Goal: Task Accomplishment & Management: Complete application form

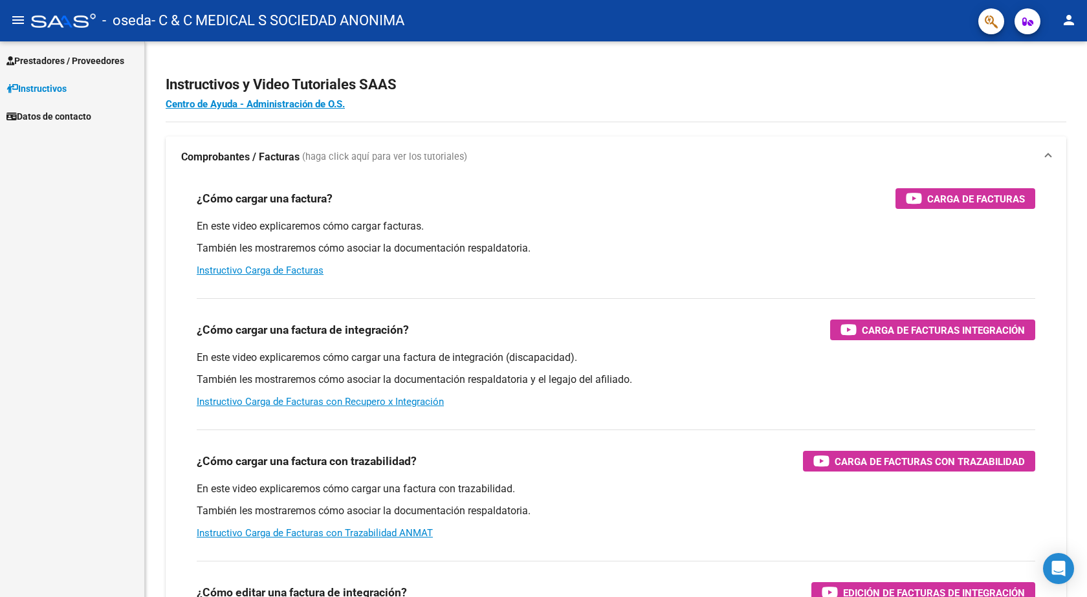
click at [39, 54] on span "Prestadores / Proveedores" at bounding box center [65, 61] width 118 height 14
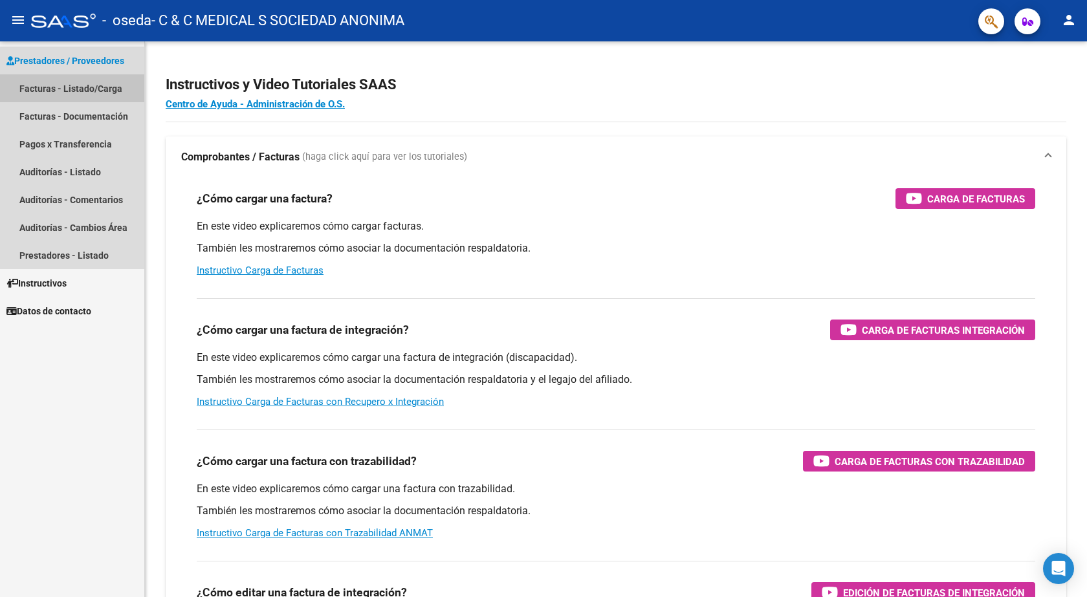
click at [39, 80] on link "Facturas - Listado/Carga" at bounding box center [72, 88] width 144 height 28
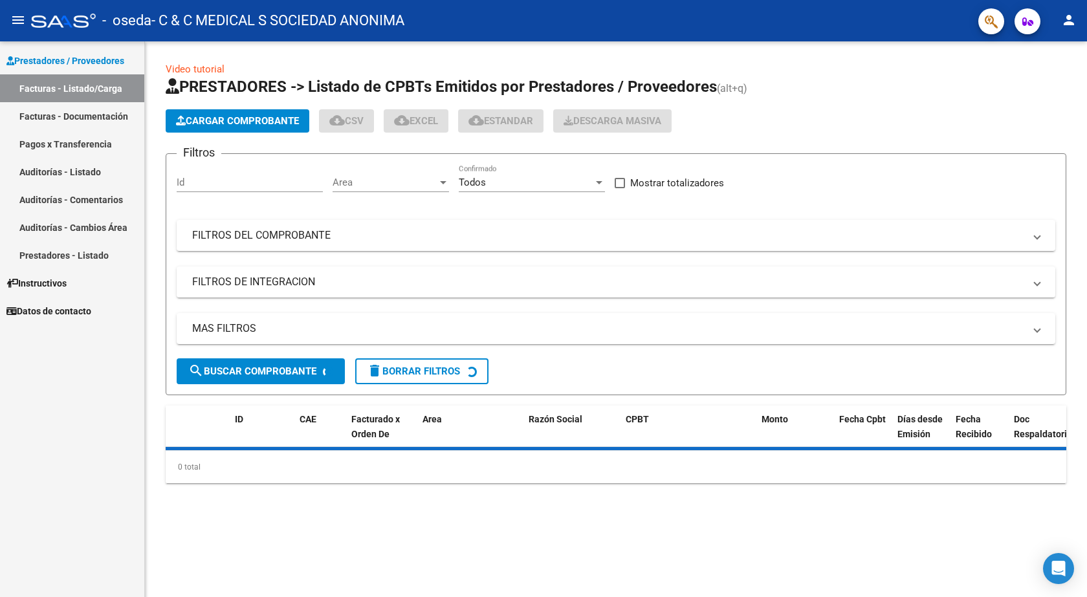
click at [265, 125] on span "Cargar Comprobante" at bounding box center [237, 121] width 123 height 12
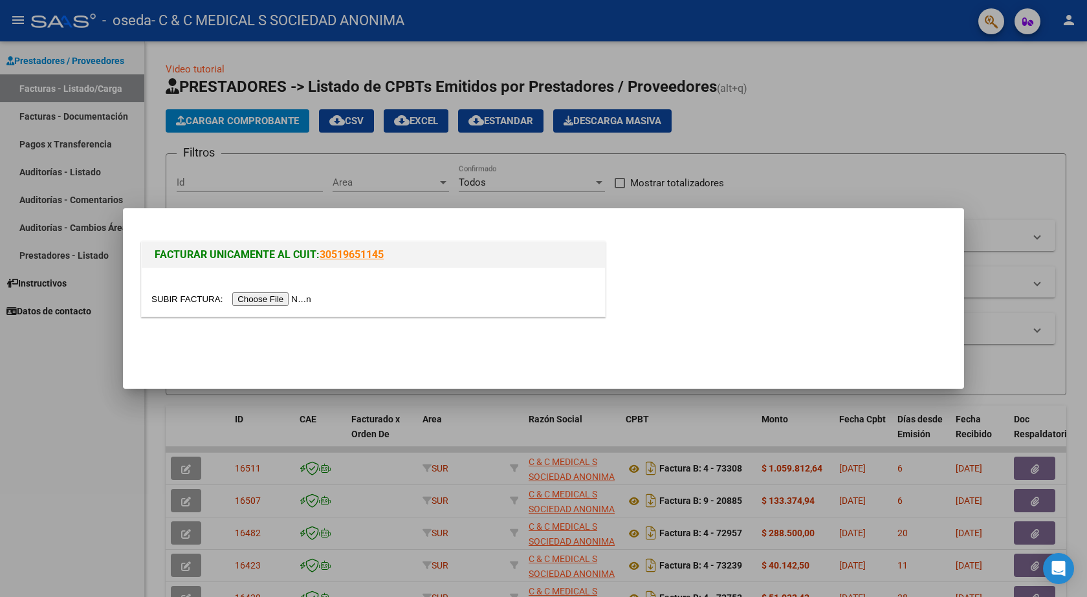
click at [281, 302] on input "file" at bounding box center [233, 299] width 164 height 14
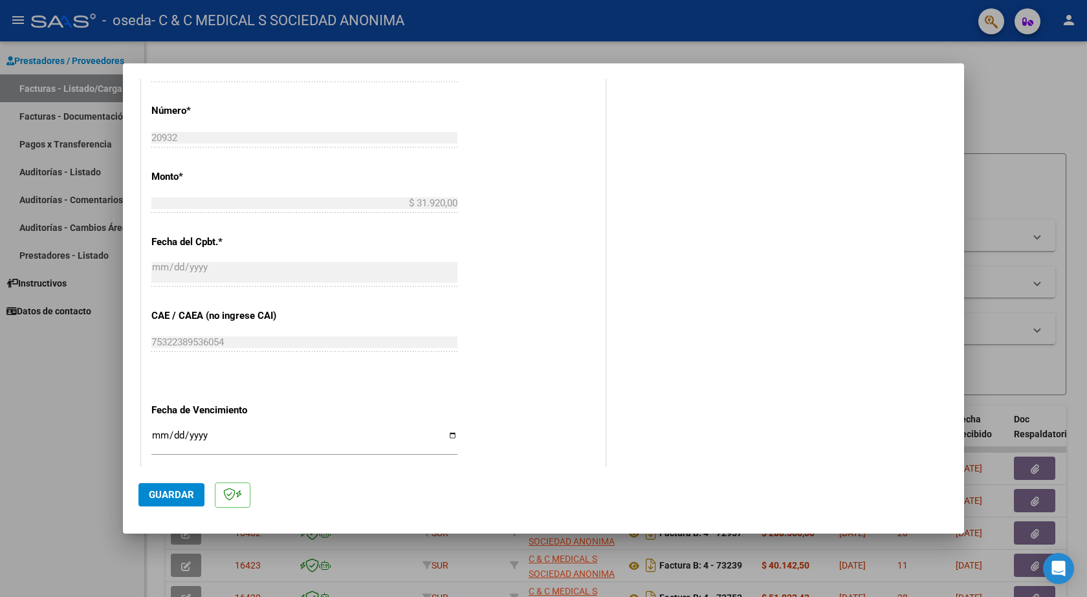
scroll to position [596, 0]
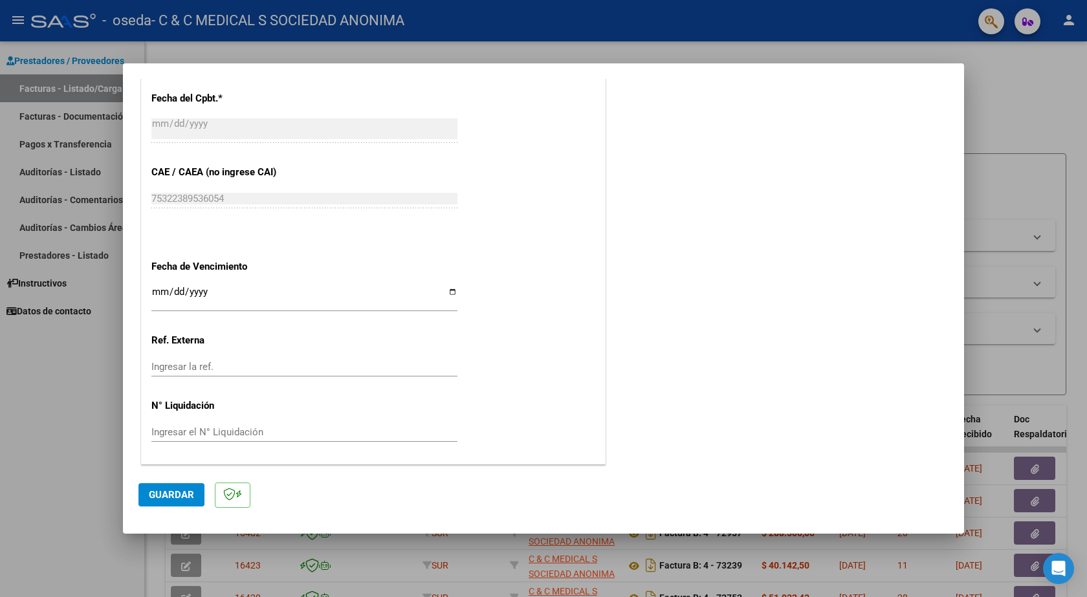
click at [156, 287] on input "Ingresar la fecha" at bounding box center [304, 297] width 306 height 21
type input "[DATE]"
click at [197, 497] on button "Guardar" at bounding box center [171, 494] width 66 height 23
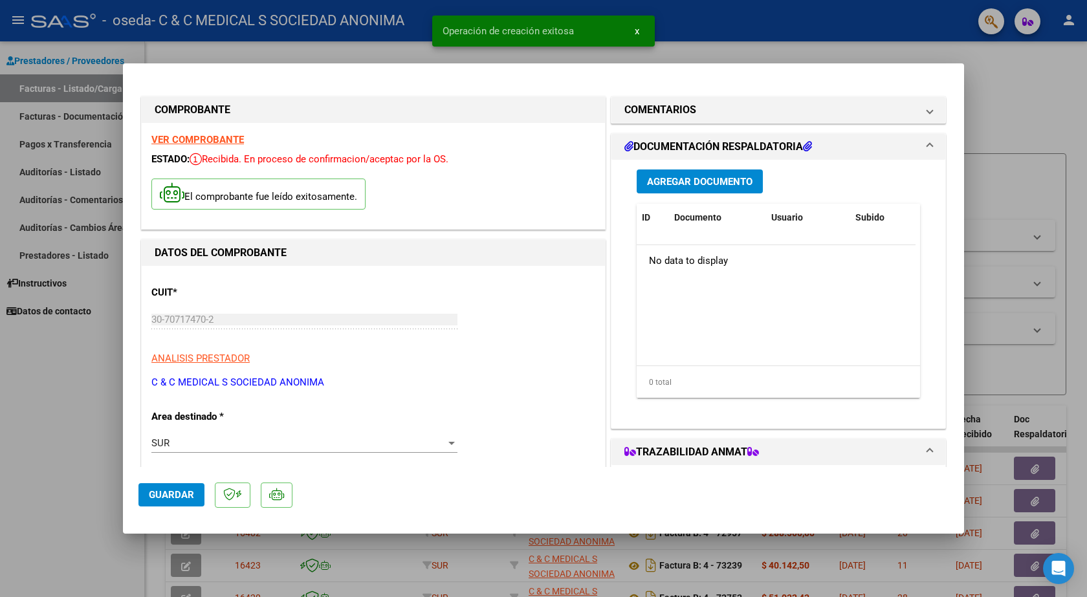
click at [684, 186] on span "Agregar Documento" at bounding box center [699, 182] width 105 height 12
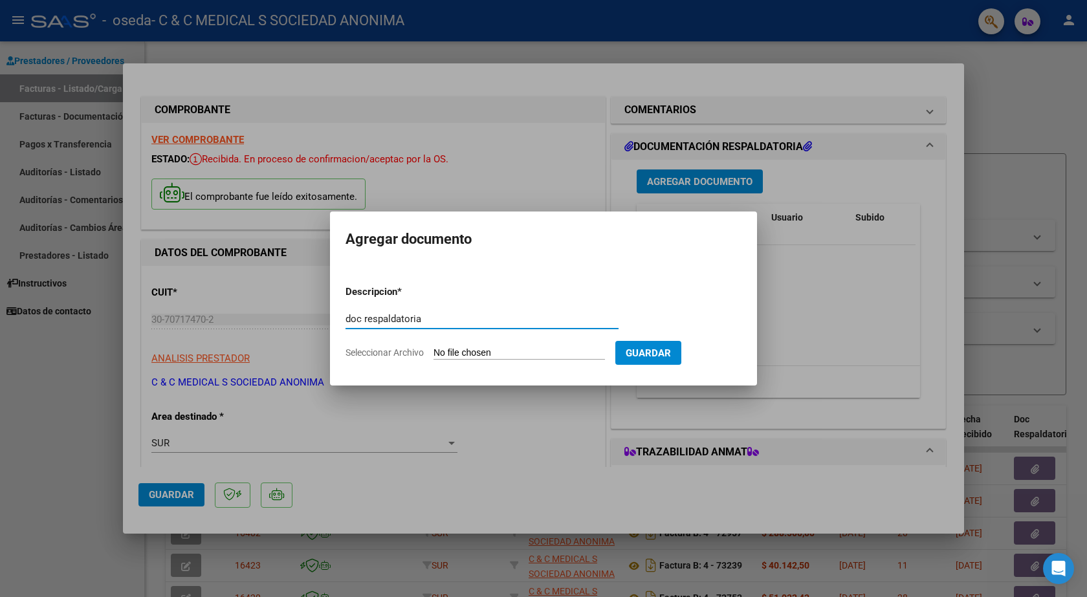
type input "doc respaldatoria"
click at [457, 352] on input "Seleccionar Archivo" at bounding box center [518, 353] width 171 height 12
type input "C:\fakepath\20932.PDF"
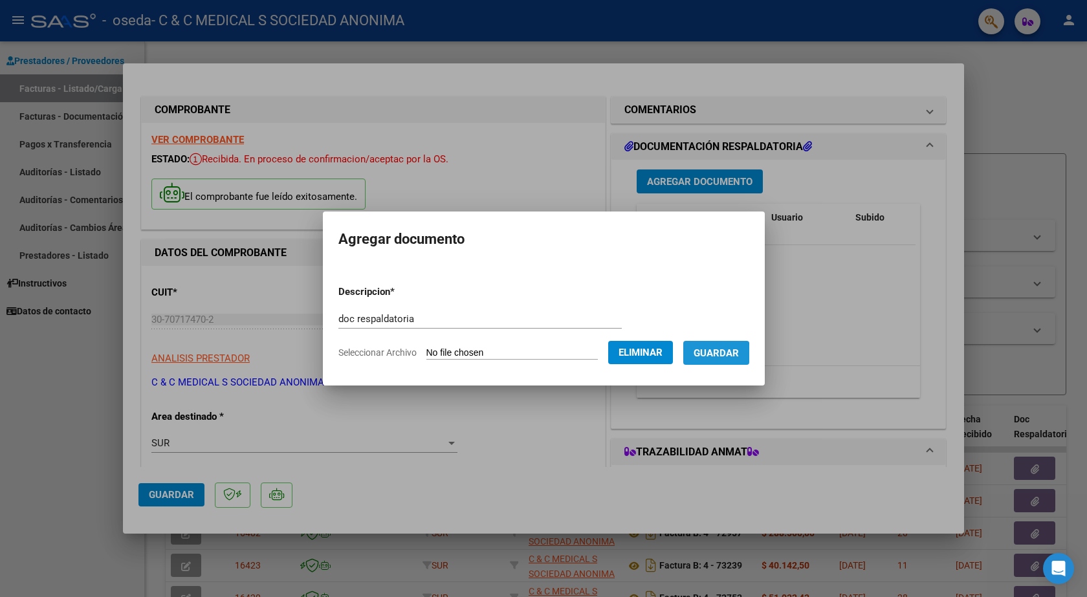
click at [704, 354] on span "Guardar" at bounding box center [715, 353] width 45 height 12
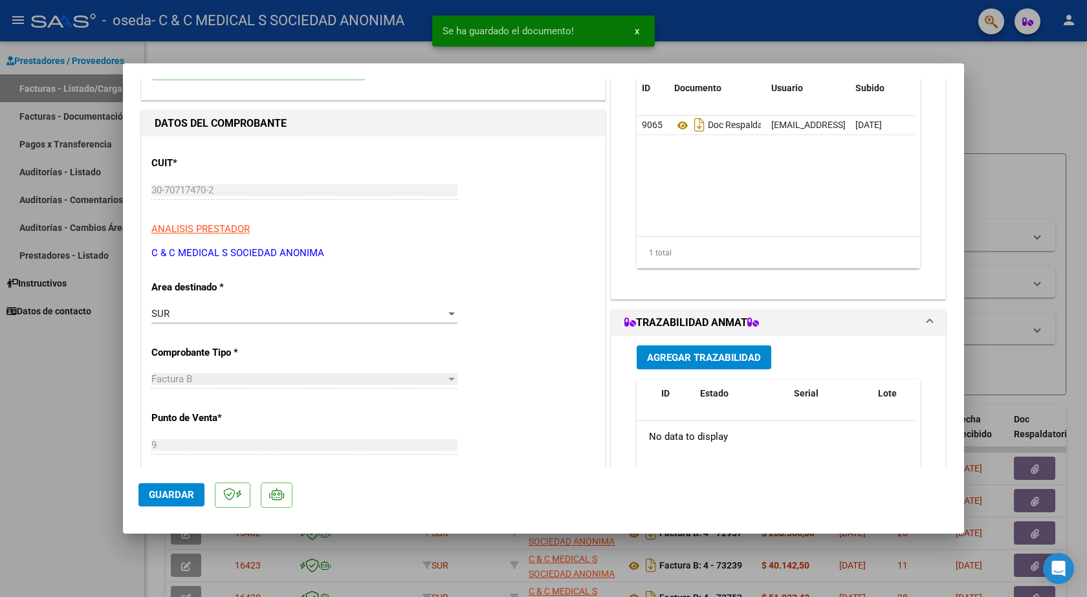
scroll to position [259, 0]
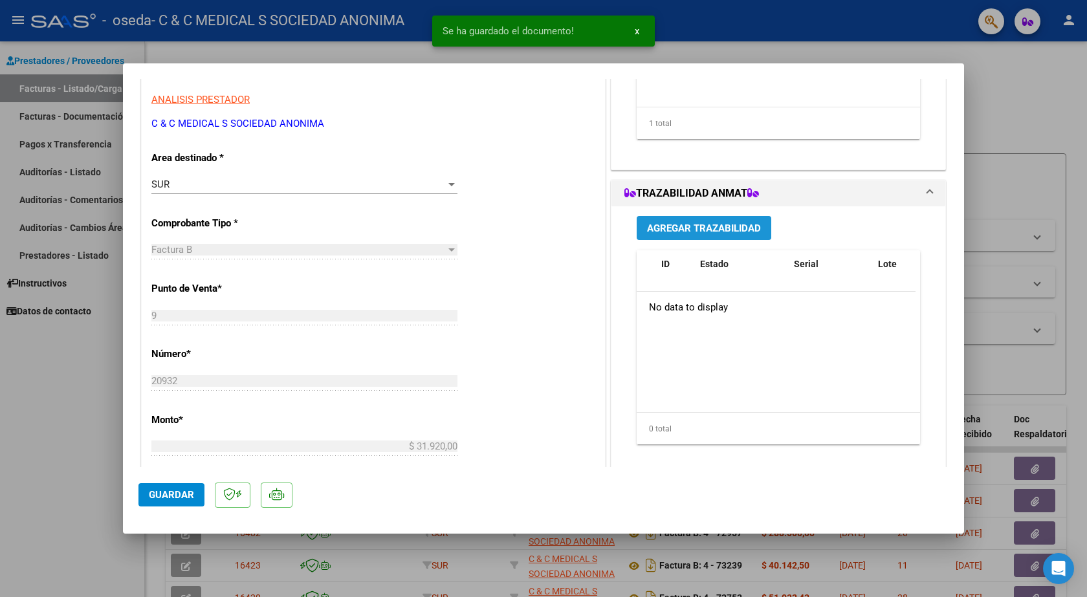
click at [661, 225] on span "Agregar Trazabilidad" at bounding box center [704, 228] width 114 height 12
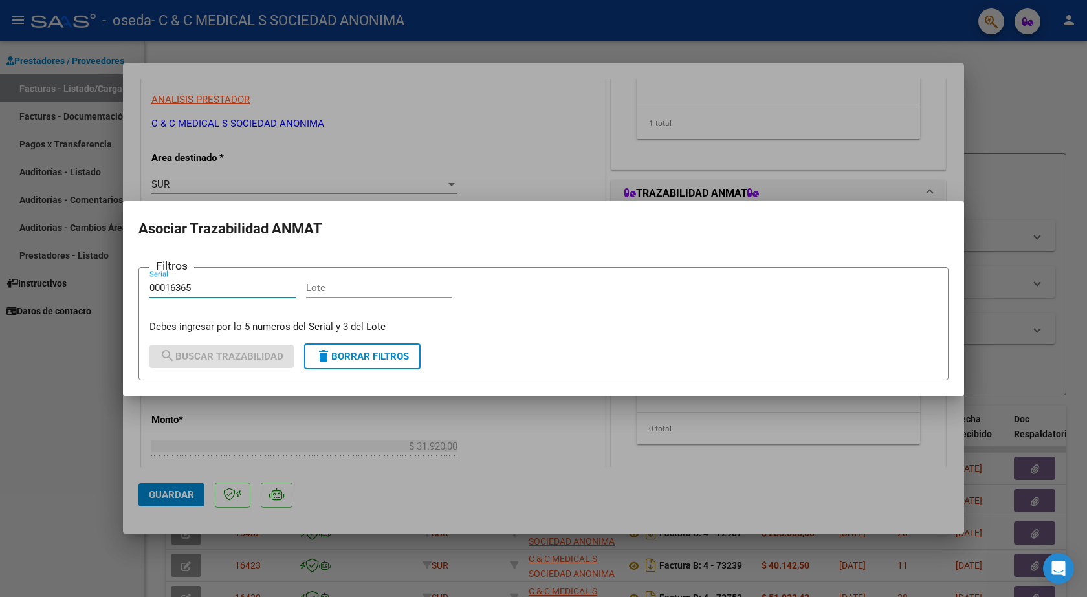
type input "00016365"
click at [333, 292] on input "Lote" at bounding box center [379, 288] width 146 height 12
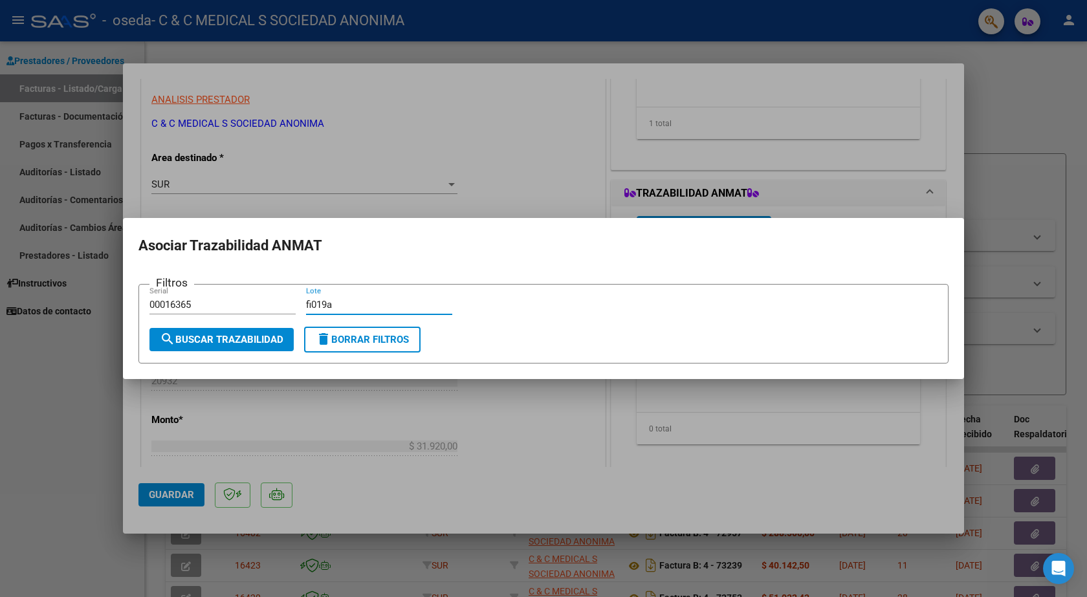
type input "fi019a"
click at [261, 336] on span "search Buscar Trazabilidad" at bounding box center [222, 340] width 124 height 12
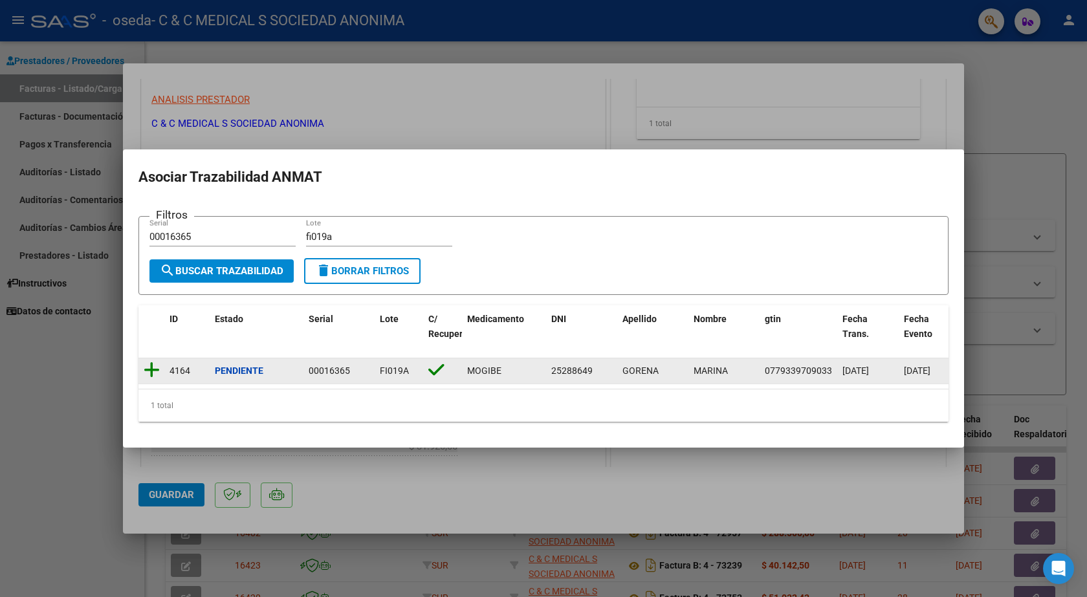
click at [149, 367] on icon at bounding box center [152, 370] width 16 height 18
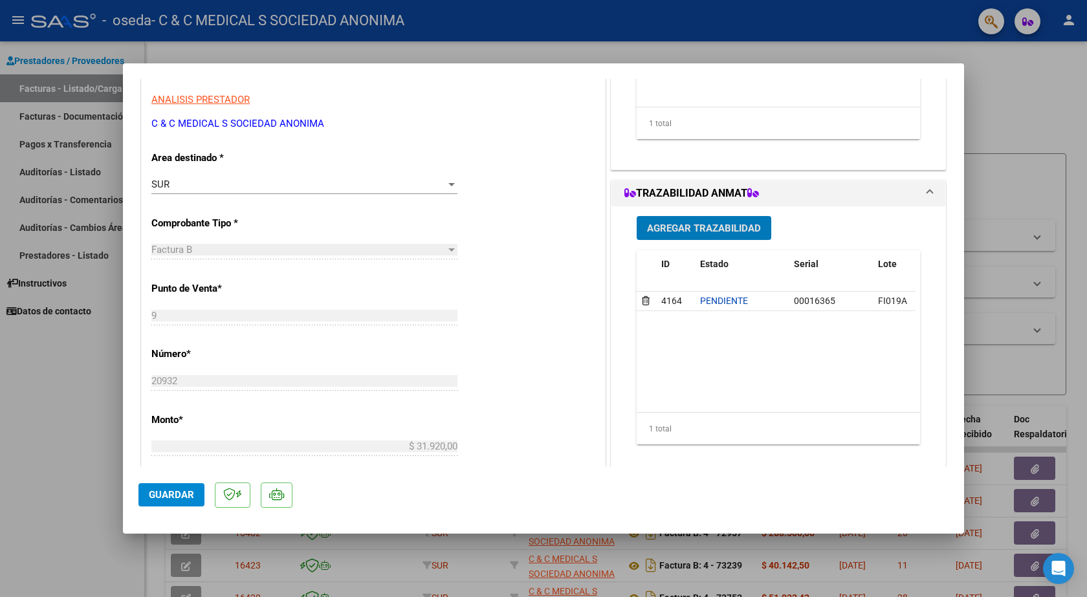
click at [172, 494] on span "Guardar" at bounding box center [171, 495] width 45 height 12
click at [61, 439] on div at bounding box center [543, 298] width 1087 height 597
type input "$ 0,00"
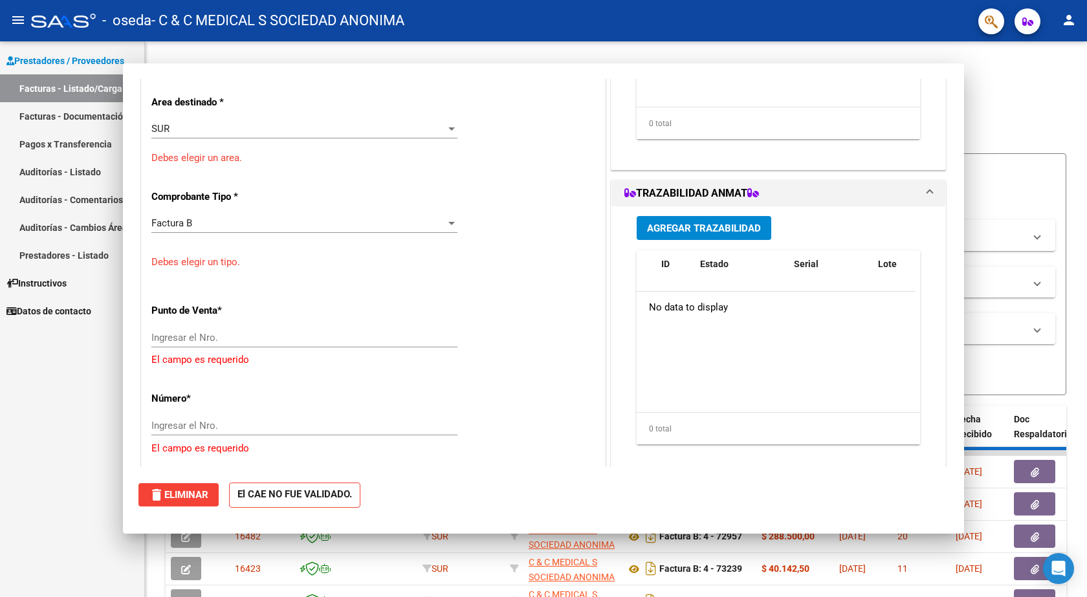
scroll to position [219, 0]
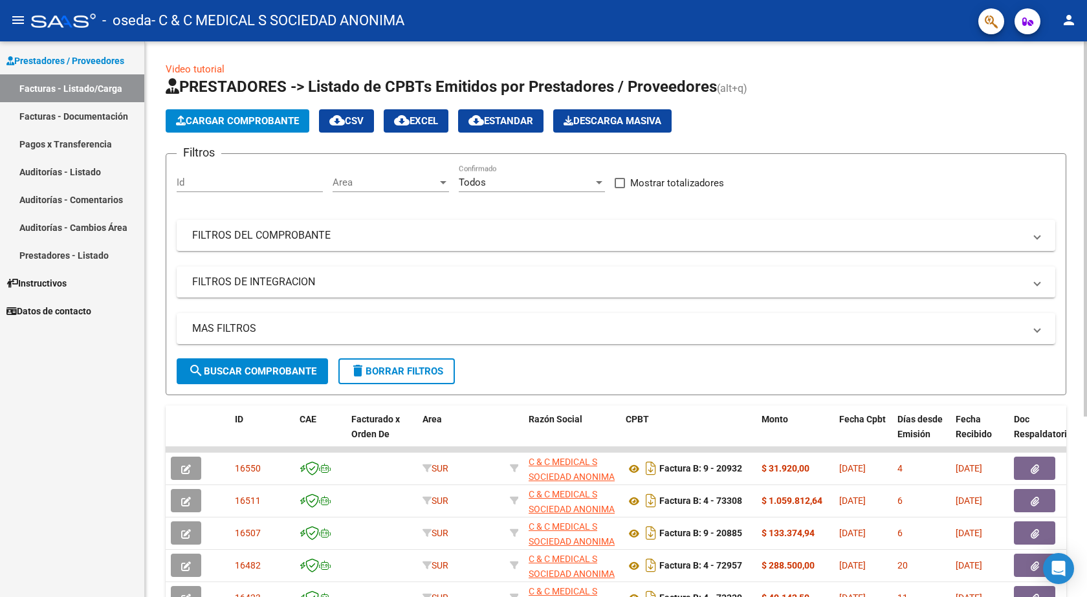
click at [235, 120] on span "Cargar Comprobante" at bounding box center [237, 121] width 123 height 12
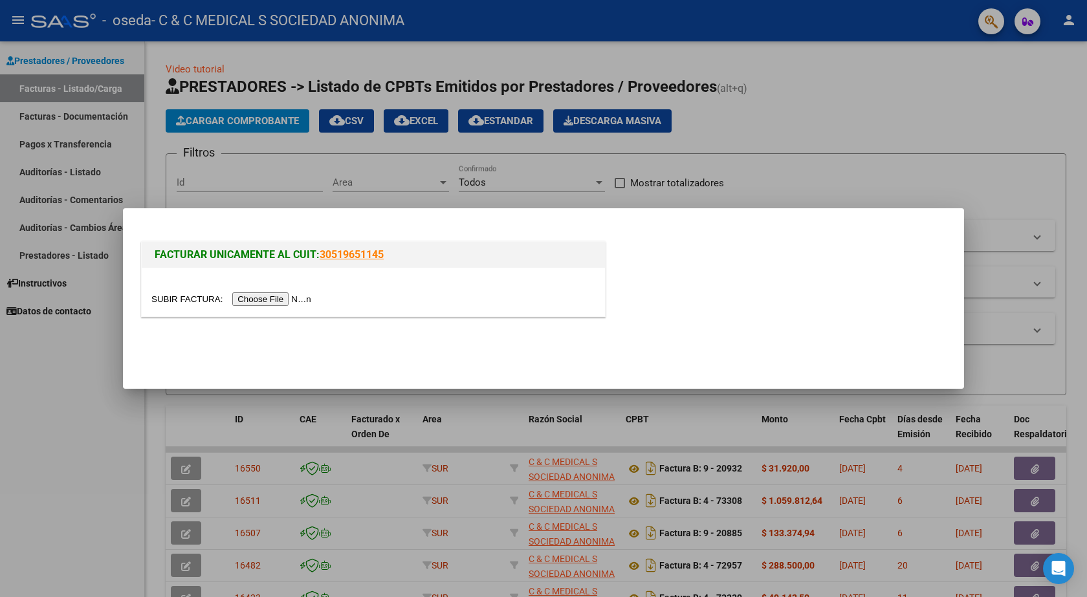
click at [259, 298] on input "file" at bounding box center [233, 299] width 164 height 14
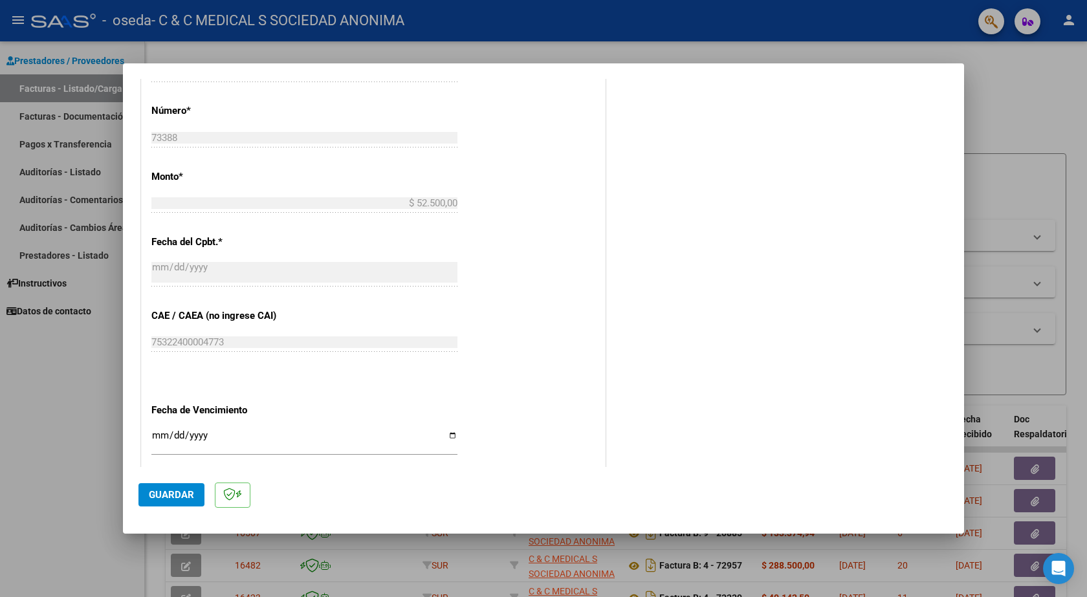
scroll to position [517, 0]
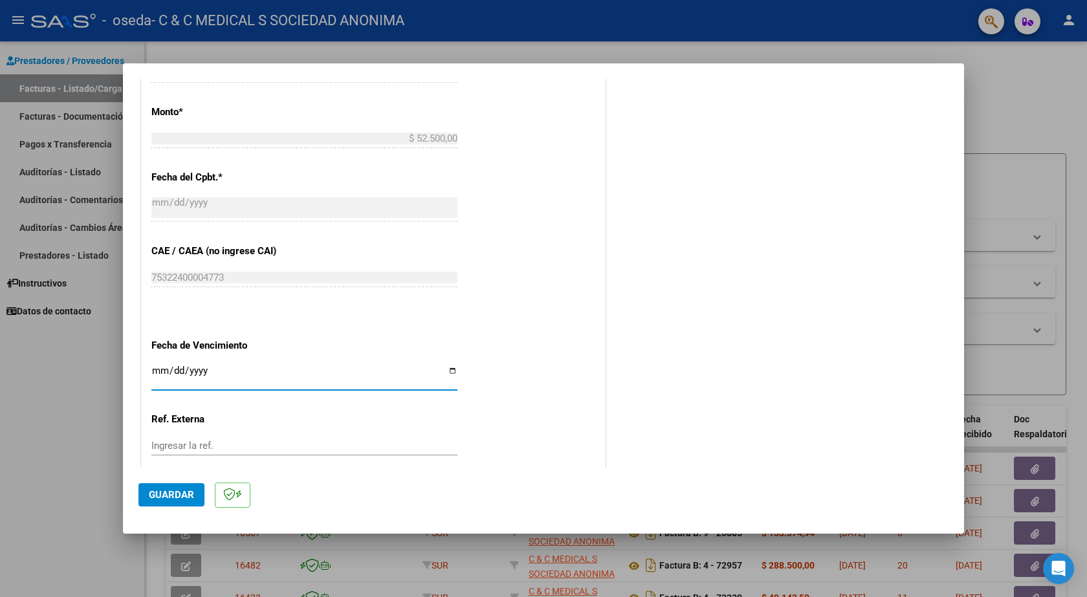
click at [170, 373] on input "Ingresar la fecha" at bounding box center [304, 375] width 306 height 21
click at [159, 374] on input "Ingresar la fecha" at bounding box center [304, 375] width 306 height 21
type input "[DATE]"
click at [165, 497] on span "Guardar" at bounding box center [171, 495] width 45 height 12
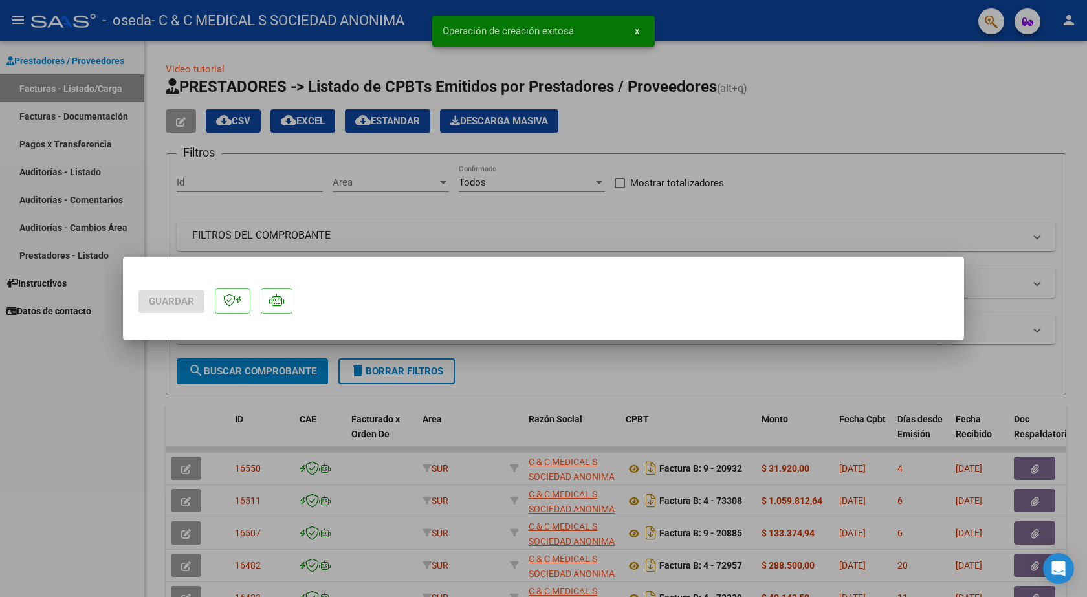
scroll to position [0, 0]
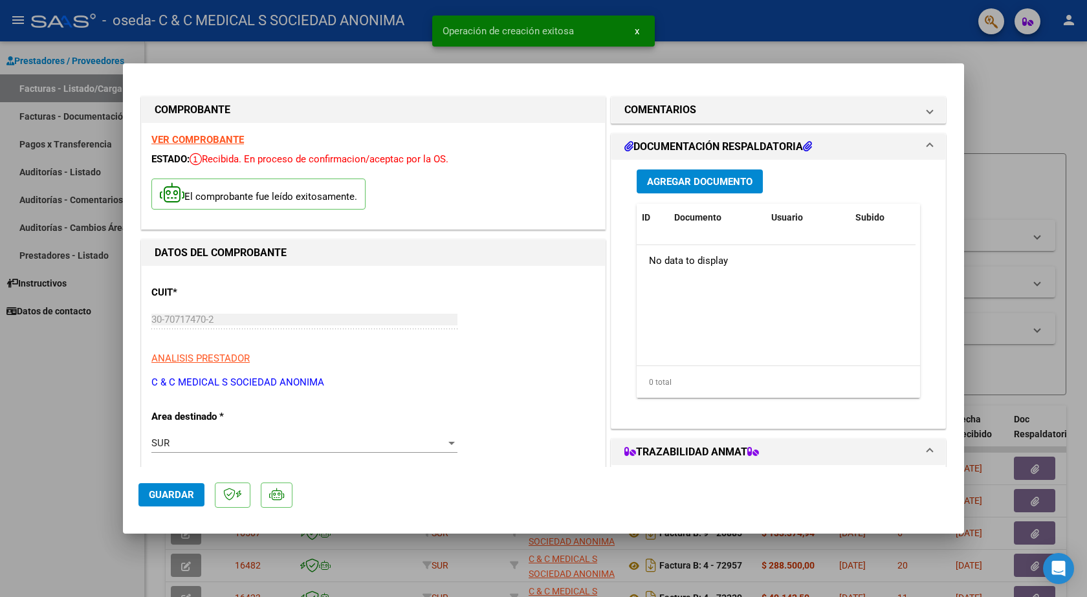
click at [678, 181] on span "Agregar Documento" at bounding box center [699, 182] width 105 height 12
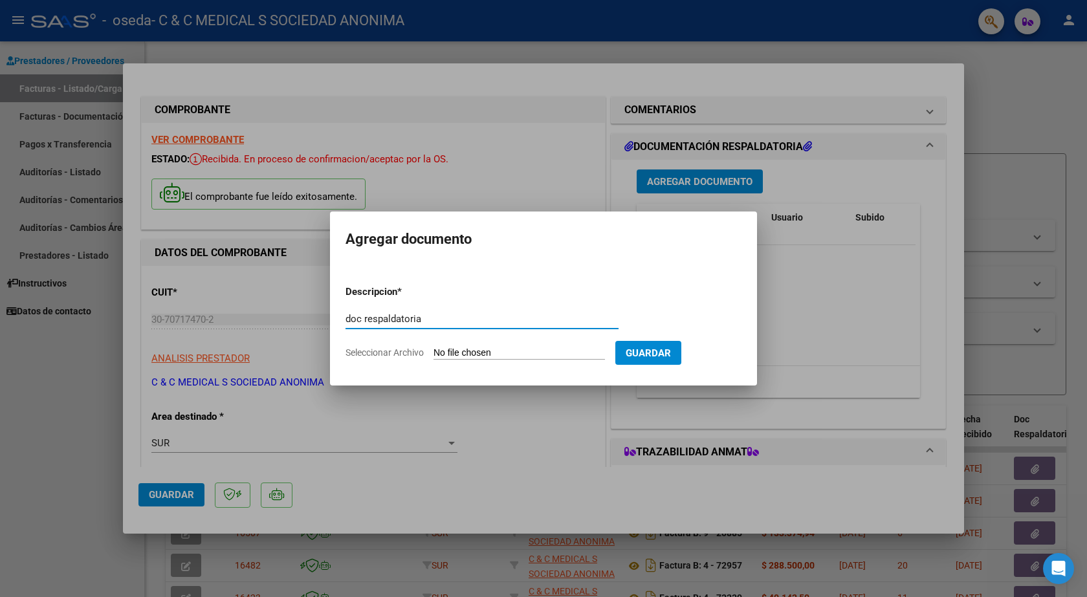
click at [388, 321] on input "doc respaldatoria" at bounding box center [481, 319] width 273 height 12
type input "doc respaldatoria"
click at [475, 356] on input "Seleccionar Archivo" at bounding box center [518, 353] width 171 height 12
type input "C:\fakepath\73388.PDF"
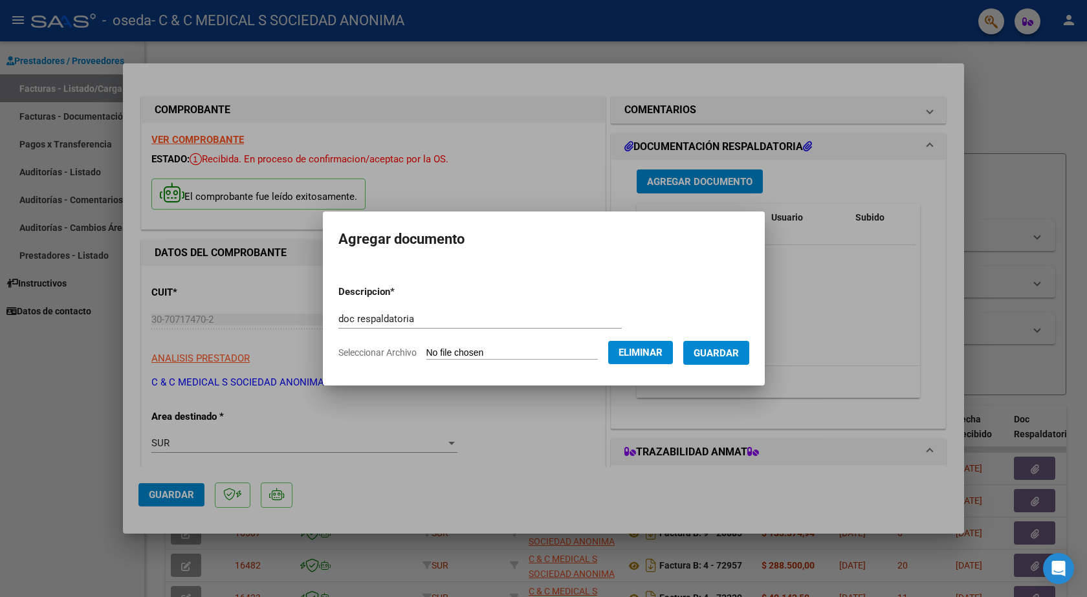
click at [719, 359] on button "Guardar" at bounding box center [716, 353] width 66 height 24
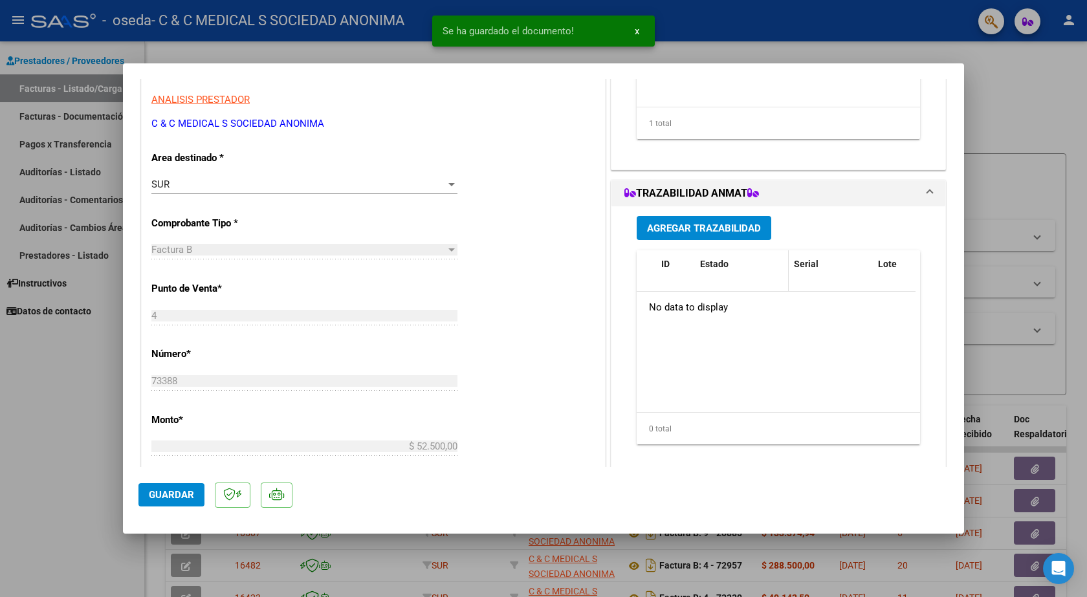
scroll to position [323, 0]
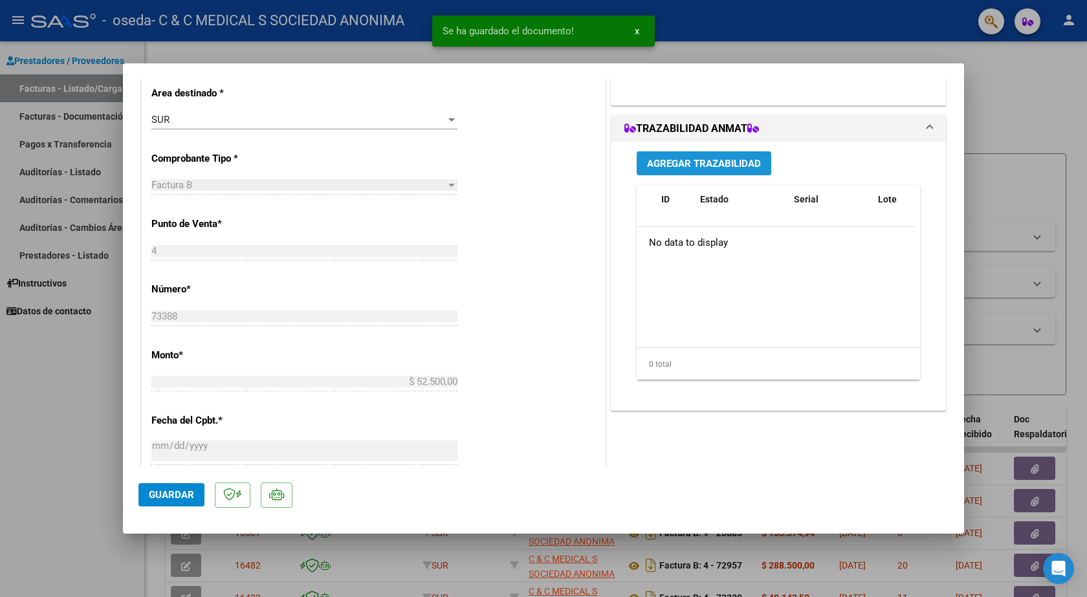
click at [710, 166] on span "Agregar Trazabilidad" at bounding box center [704, 164] width 114 height 12
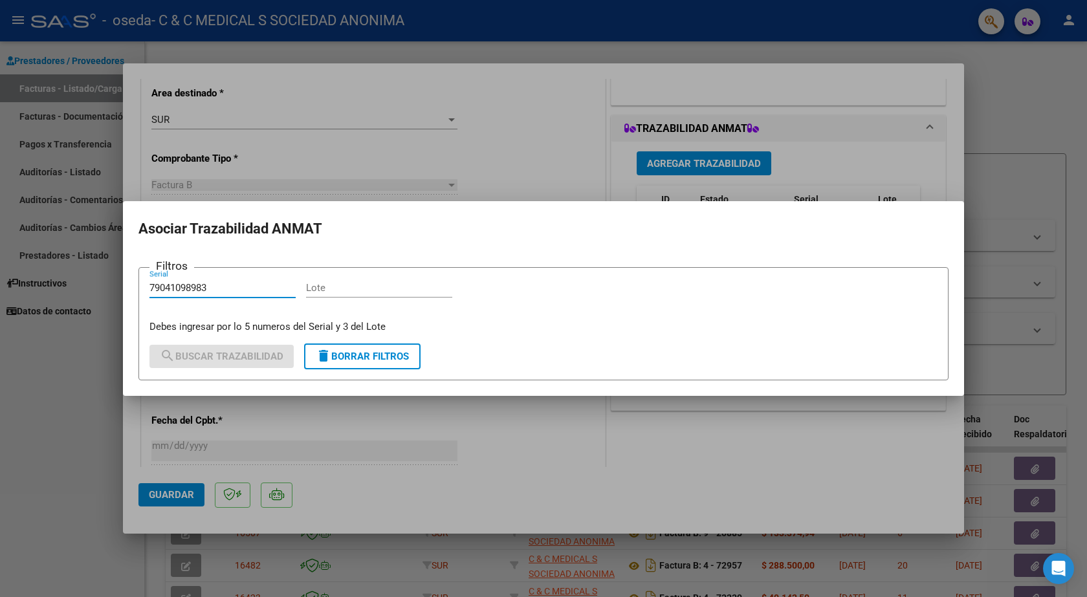
type input "79041098983"
click at [332, 292] on input "Lote" at bounding box center [379, 288] width 146 height 12
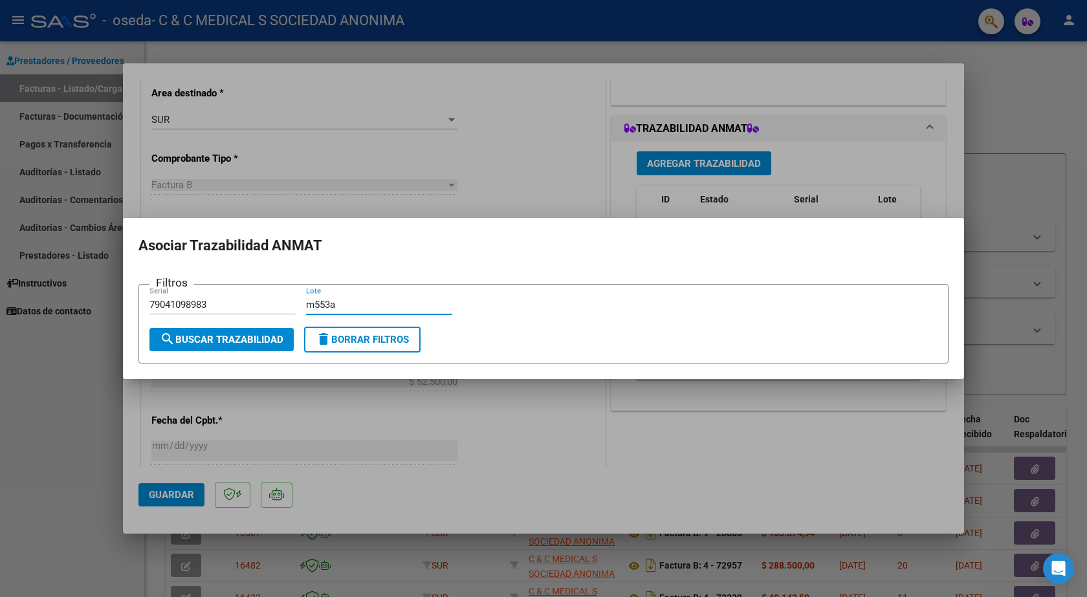
type input "m553a"
click at [261, 338] on span "search Buscar Trazabilidad" at bounding box center [222, 340] width 124 height 12
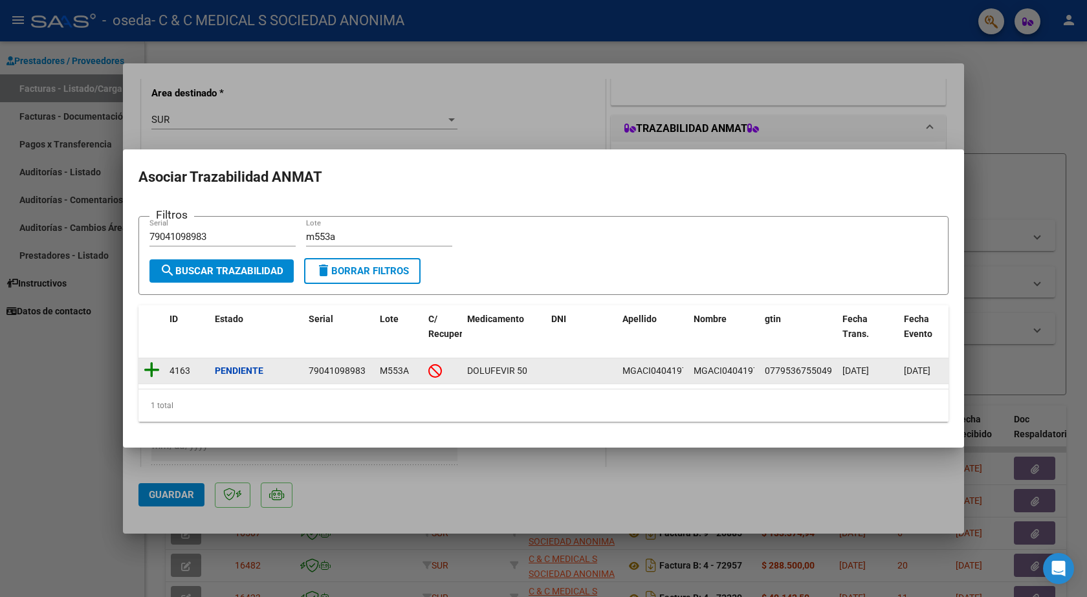
click at [153, 367] on icon at bounding box center [152, 370] width 16 height 18
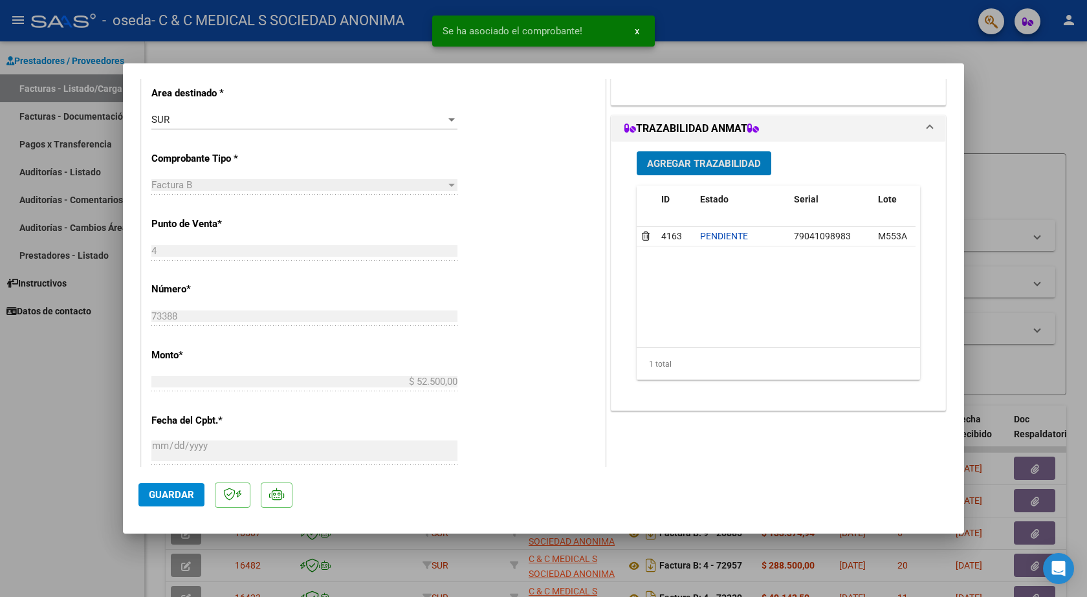
click at [719, 168] on span "Agregar Trazabilidad" at bounding box center [704, 164] width 114 height 12
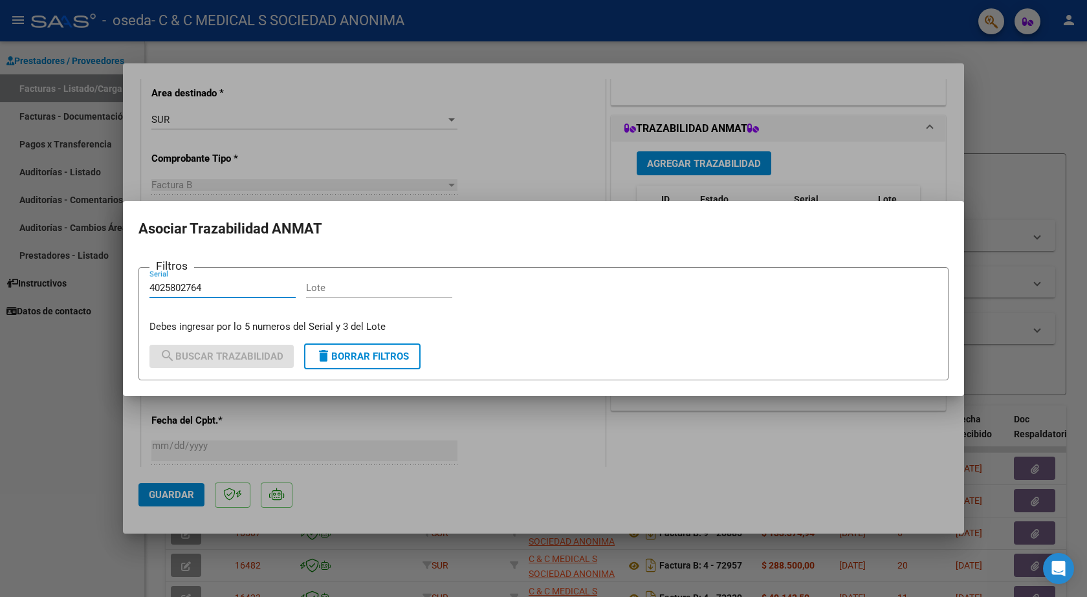
type input "4025802764"
click at [389, 281] on div "Lote" at bounding box center [379, 287] width 146 height 19
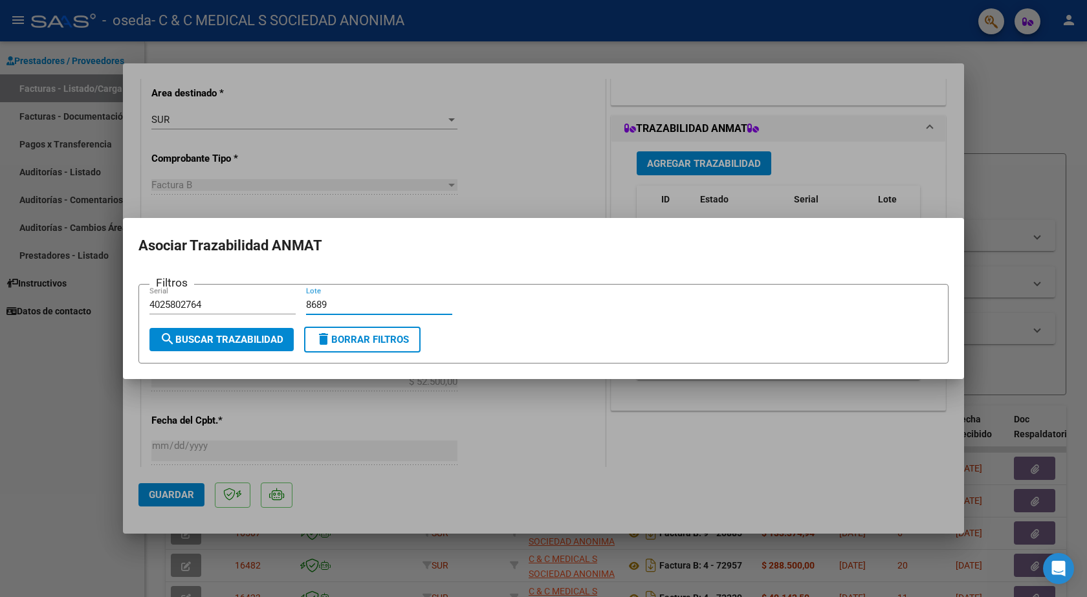
type input "8689"
click at [182, 336] on span "search Buscar Trazabilidad" at bounding box center [222, 340] width 124 height 12
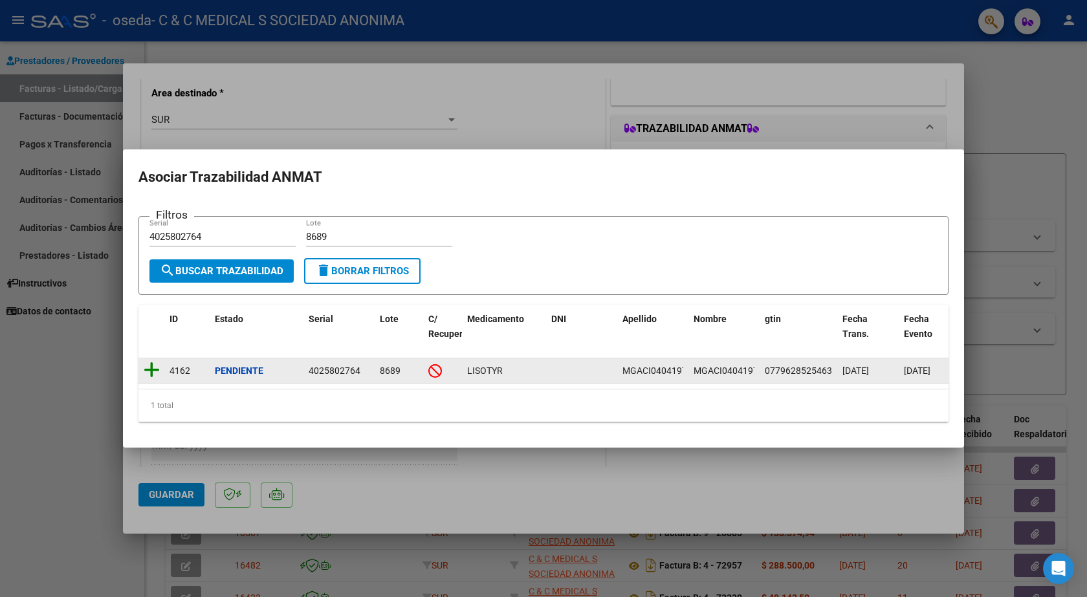
click at [150, 368] on icon at bounding box center [152, 370] width 16 height 18
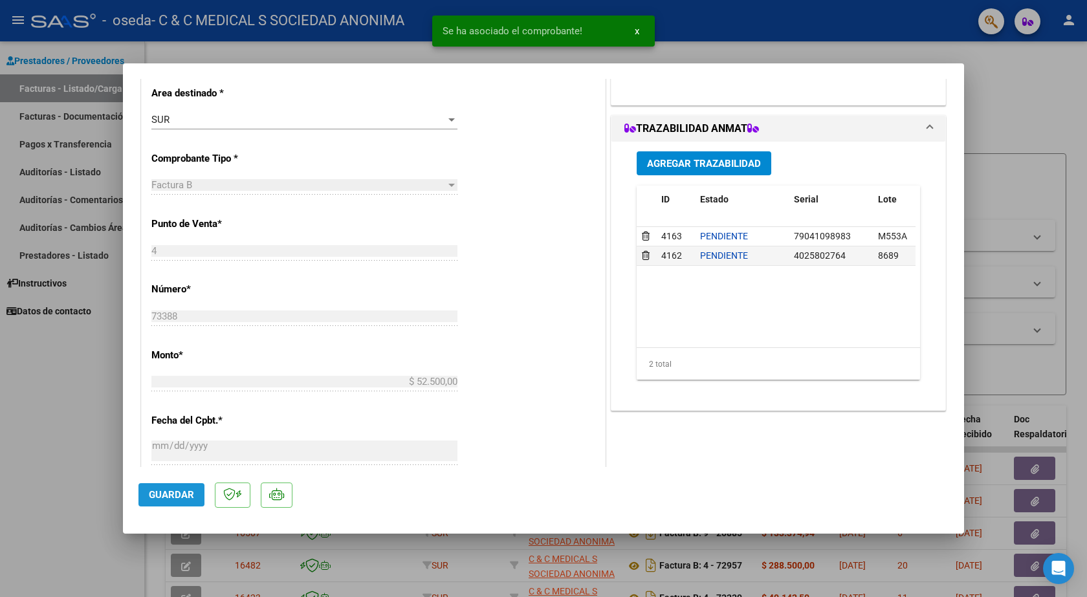
click at [193, 498] on button "Guardar" at bounding box center [171, 494] width 66 height 23
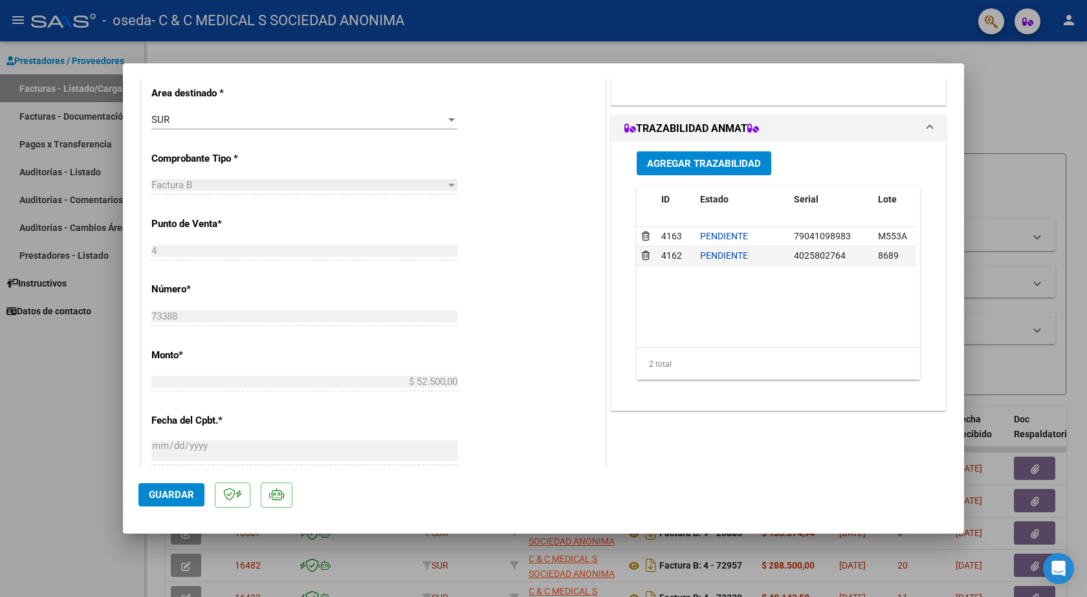
click at [1, 374] on div at bounding box center [543, 298] width 1087 height 597
type input "$ 0,00"
